Goal: Information Seeking & Learning: Learn about a topic

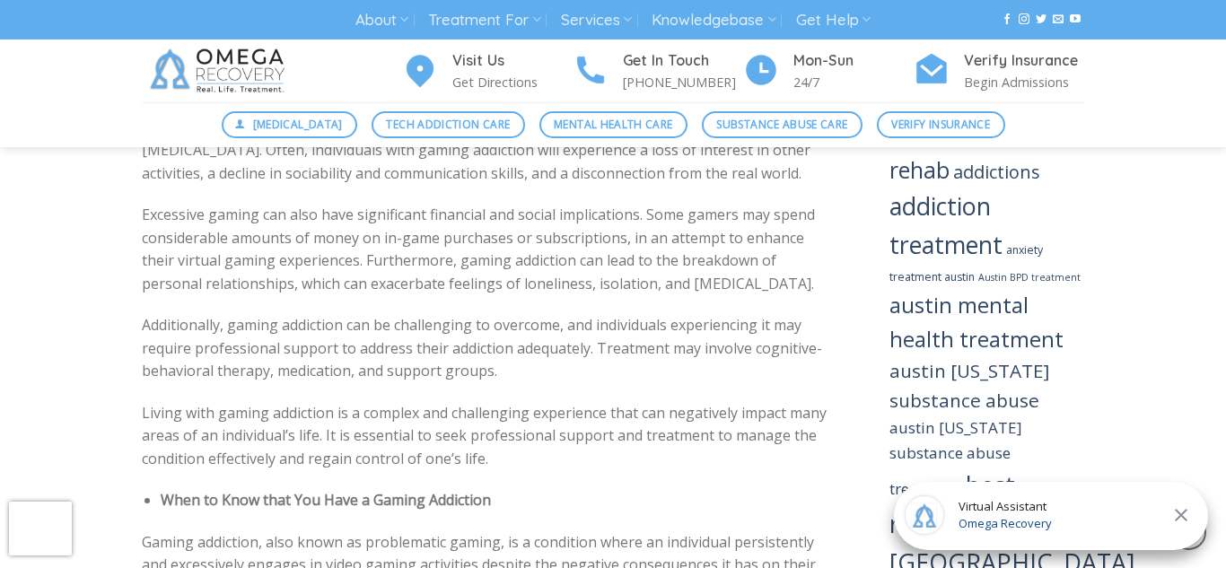
scroll to position [1427, 0]
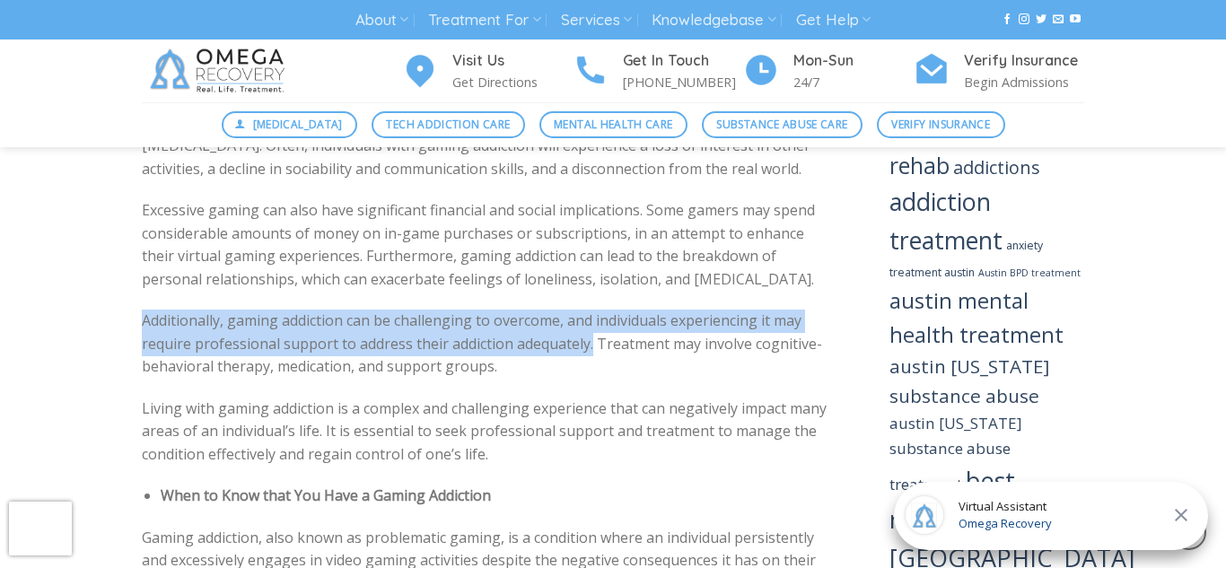
drag, startPoint x: 592, startPoint y: 346, endPoint x: 133, endPoint y: 314, distance: 459.8
copy p "Additionally, gaming addiction can be challenging to overcome, and individuals …"
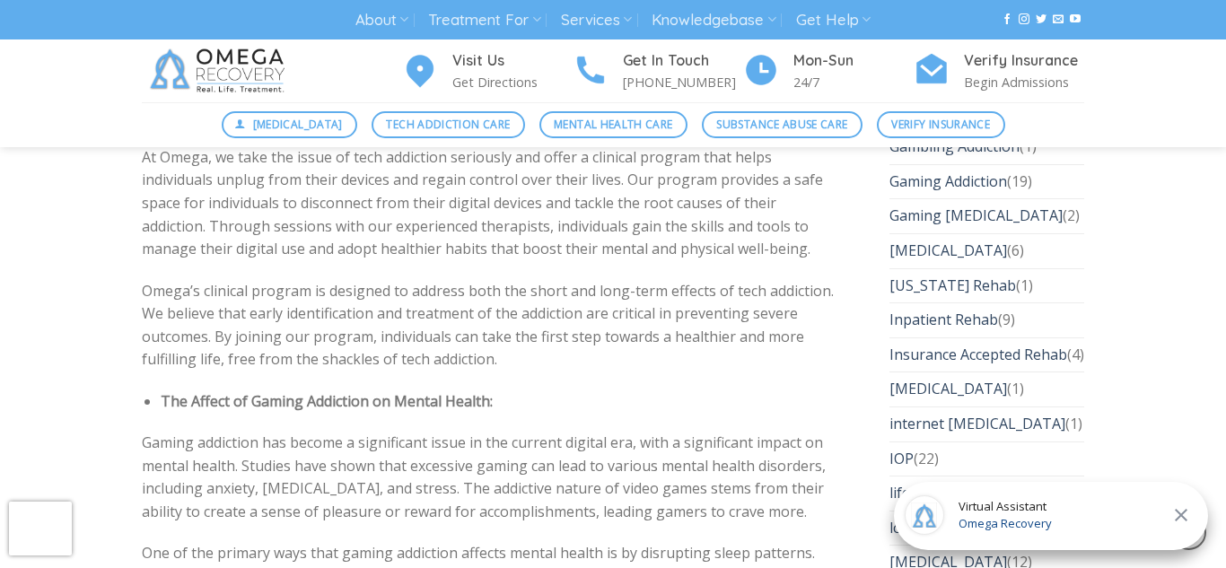
scroll to position [3925, 0]
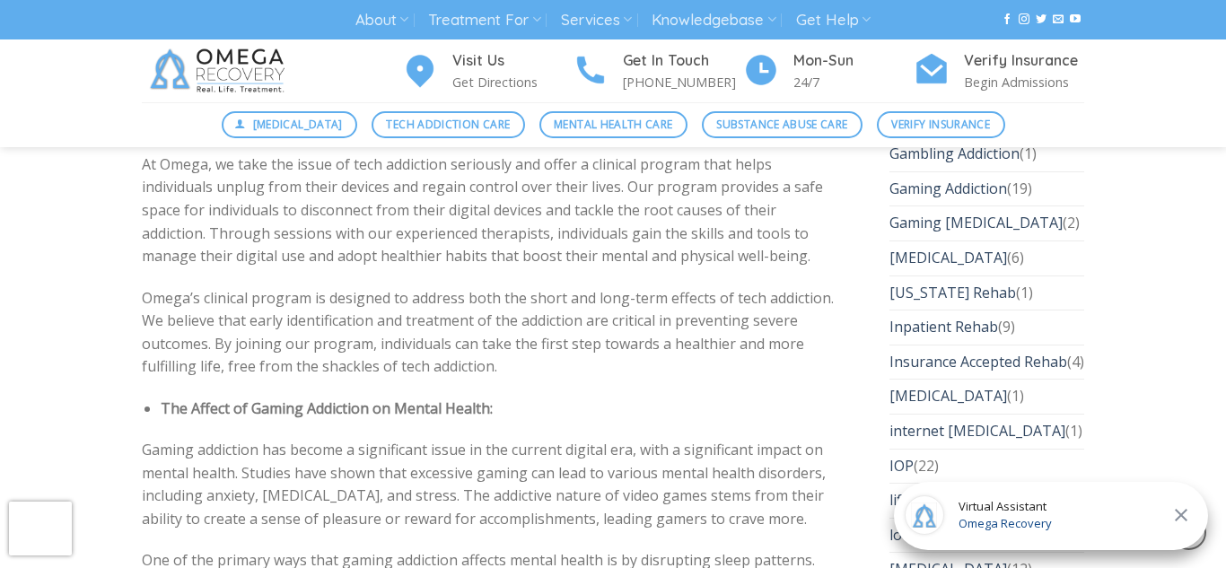
click at [576, 318] on p "Omega’s clinical program is designed to address both the short and long-term ef…" at bounding box center [489, 333] width 694 height 92
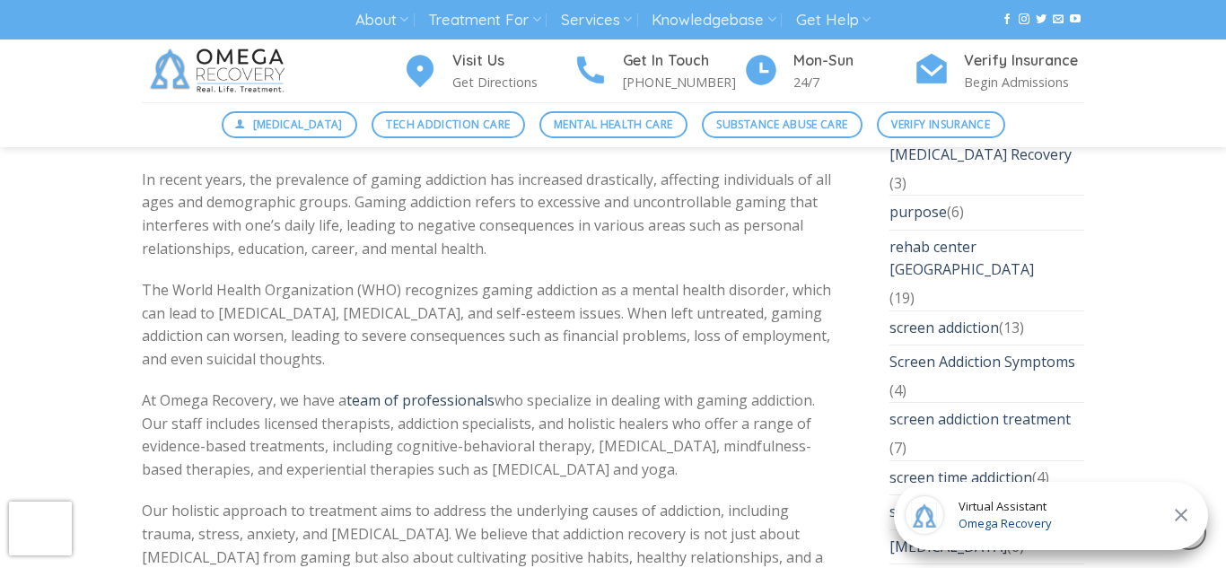
scroll to position [4763, 0]
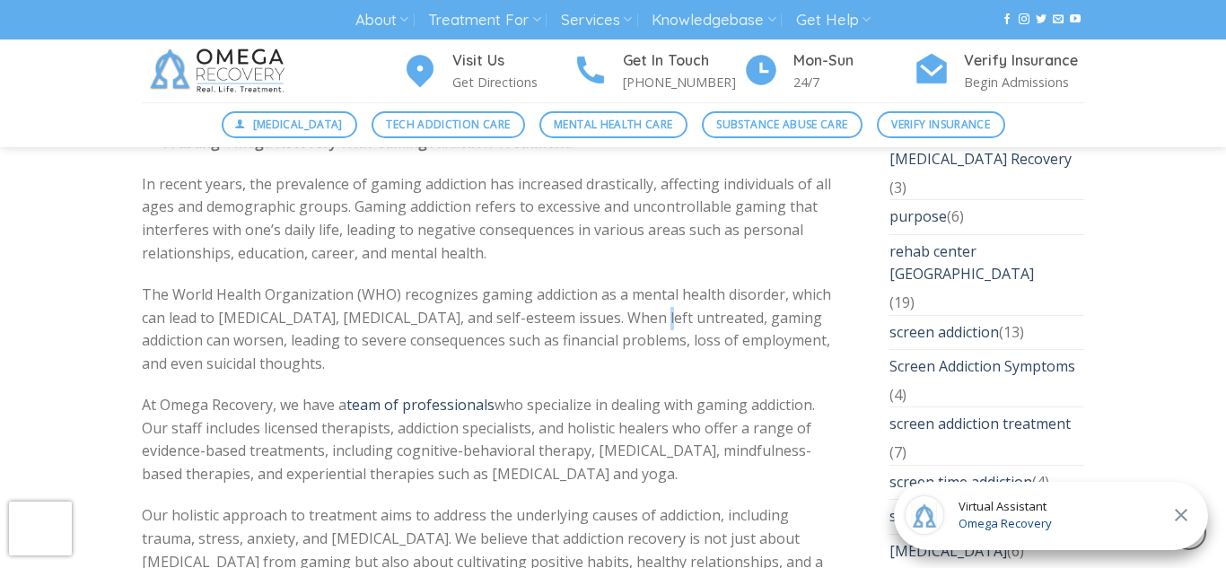
click at [618, 284] on p "The World Health Organization (WHO) recognizes gaming addiction as a mental hea…" at bounding box center [489, 330] width 694 height 92
drag, startPoint x: 618, startPoint y: 274, endPoint x: 595, endPoint y: 320, distance: 51.4
click at [595, 320] on p "The World Health Organization (WHO) recognizes gaming addiction as a mental hea…" at bounding box center [489, 330] width 694 height 92
copy p "When left untreated, gaming addiction can worsen, leading to severe consequence…"
